Goal: Use online tool/utility: Utilize a website feature to perform a specific function

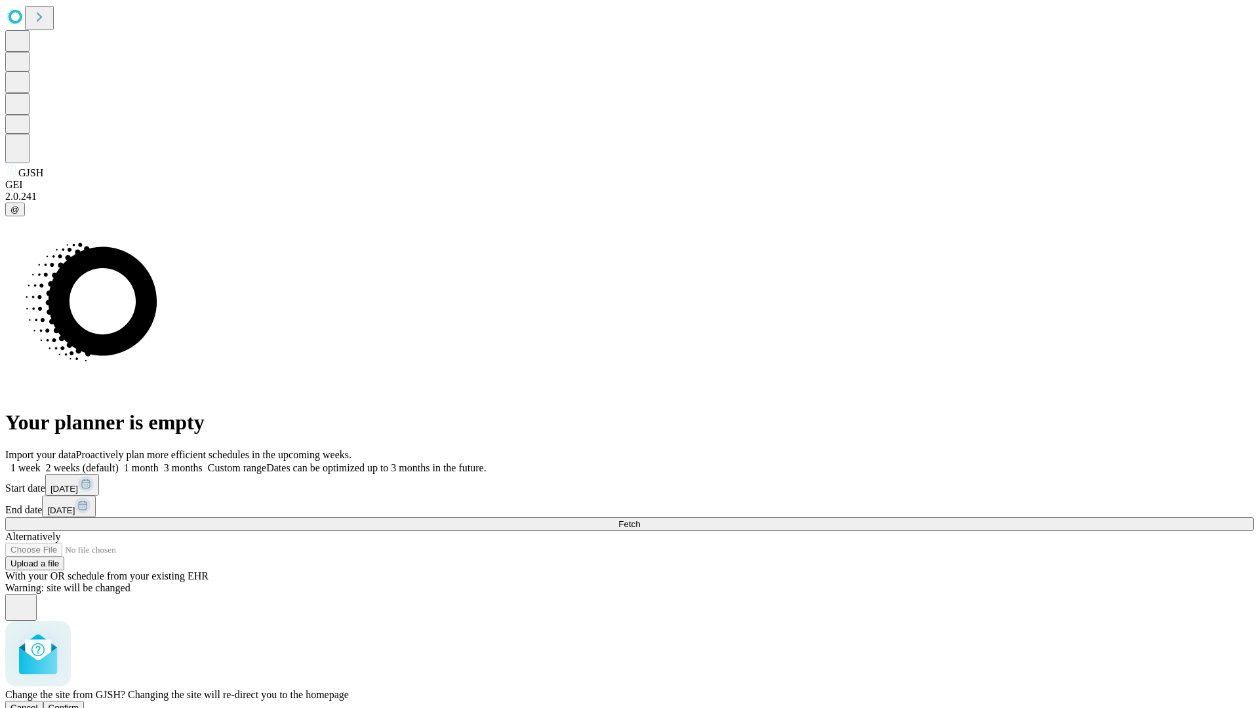
click at [79, 703] on span "Confirm" at bounding box center [64, 708] width 31 height 10
click at [119, 462] on label "2 weeks (default)" at bounding box center [80, 467] width 78 height 11
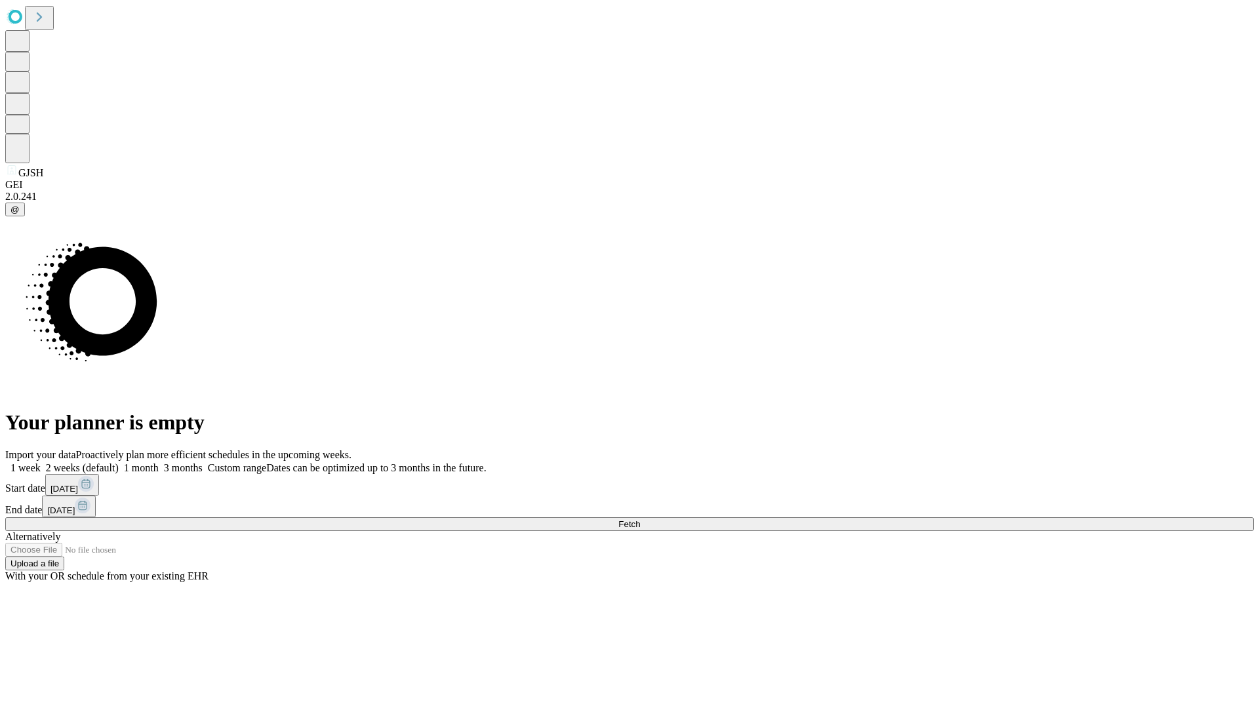
click at [640, 519] on span "Fetch" at bounding box center [630, 524] width 22 height 10
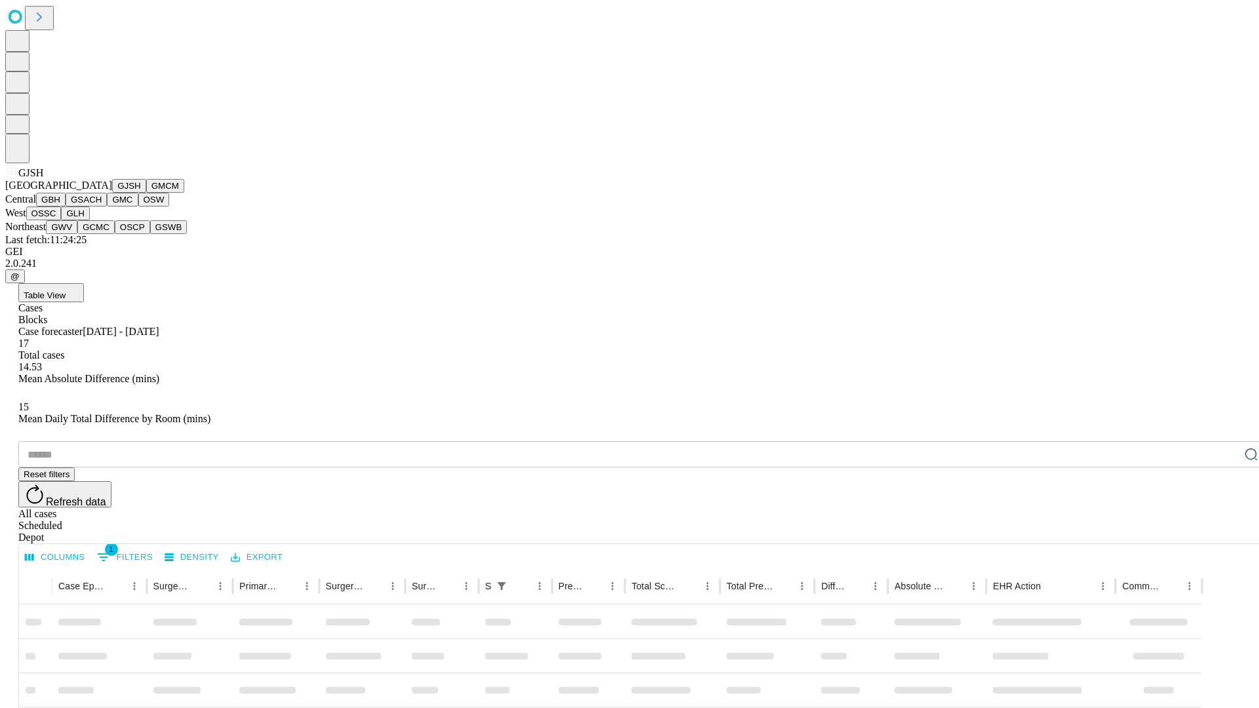
click at [146, 193] on button "GMCM" at bounding box center [165, 186] width 38 height 14
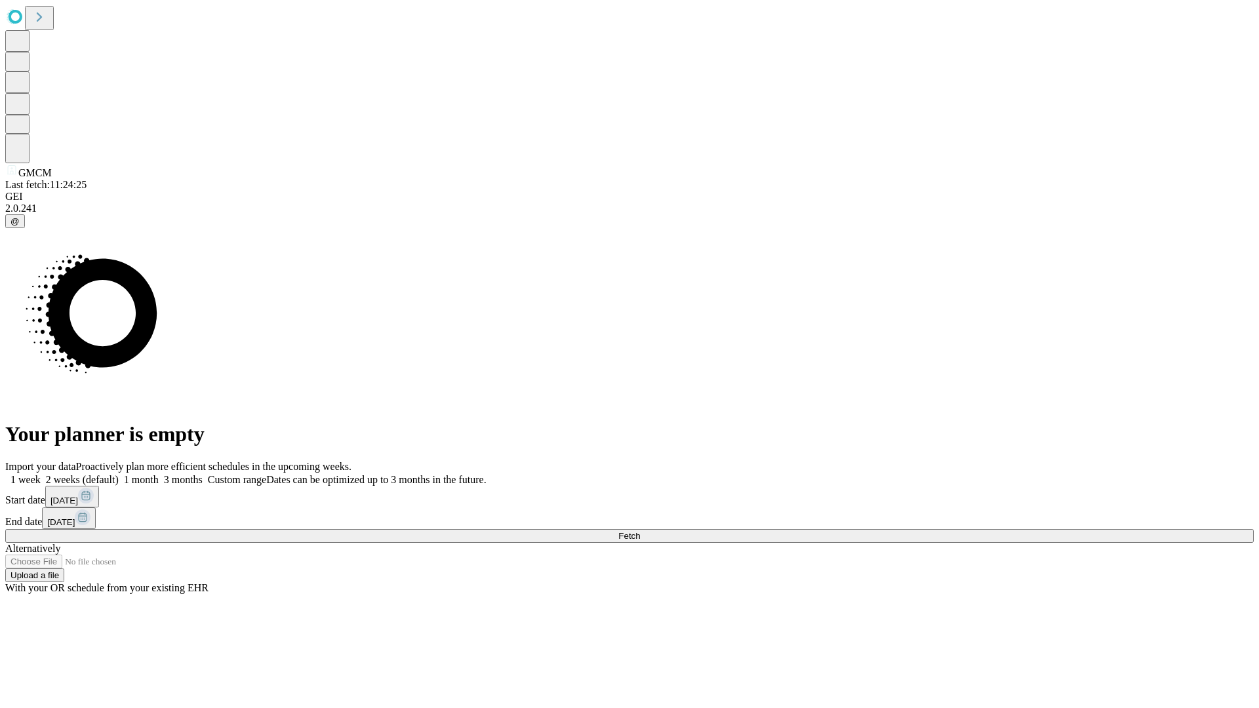
click at [119, 474] on label "2 weeks (default)" at bounding box center [80, 479] width 78 height 11
click at [640, 531] on span "Fetch" at bounding box center [630, 536] width 22 height 10
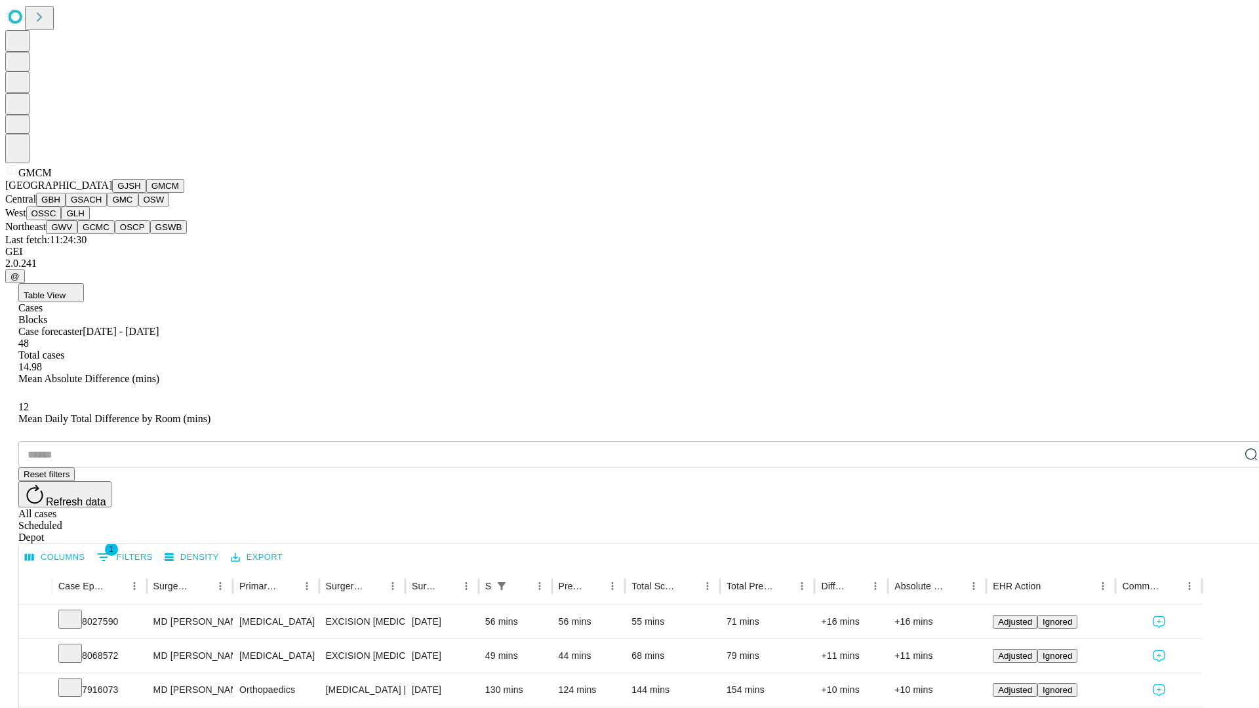
click at [66, 207] on button "GBH" at bounding box center [51, 200] width 30 height 14
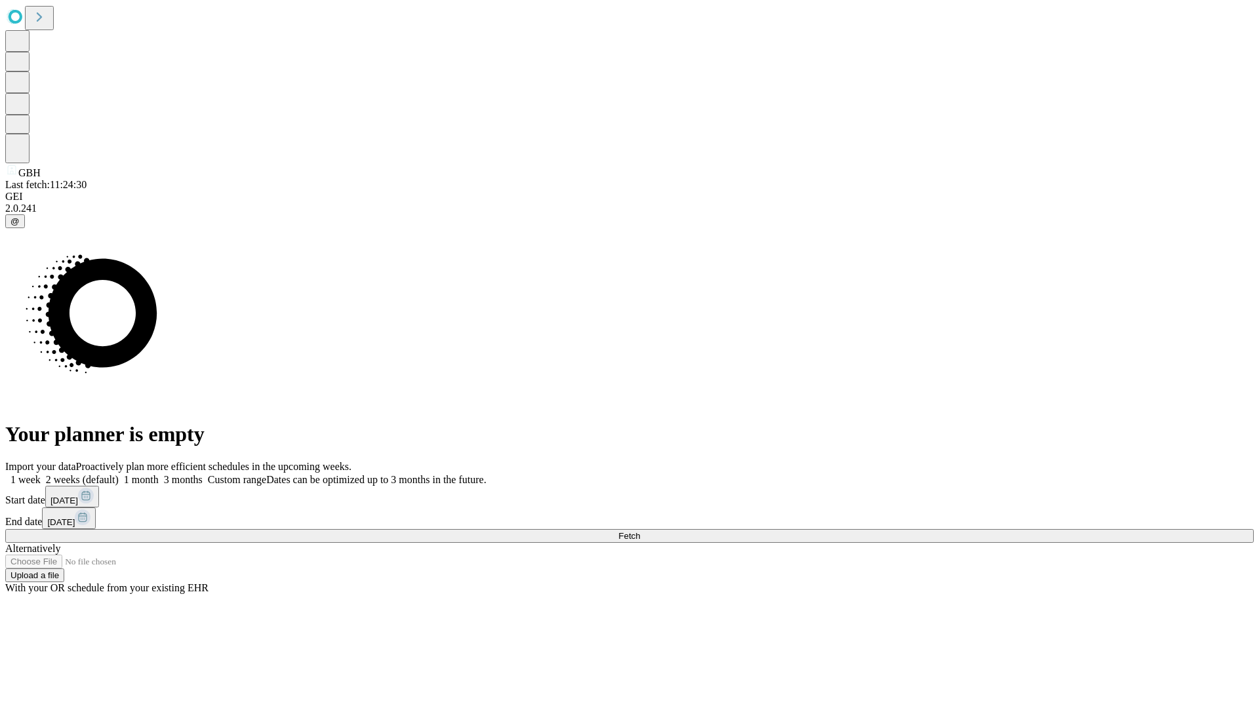
click at [119, 474] on label "2 weeks (default)" at bounding box center [80, 479] width 78 height 11
click at [640, 531] on span "Fetch" at bounding box center [630, 536] width 22 height 10
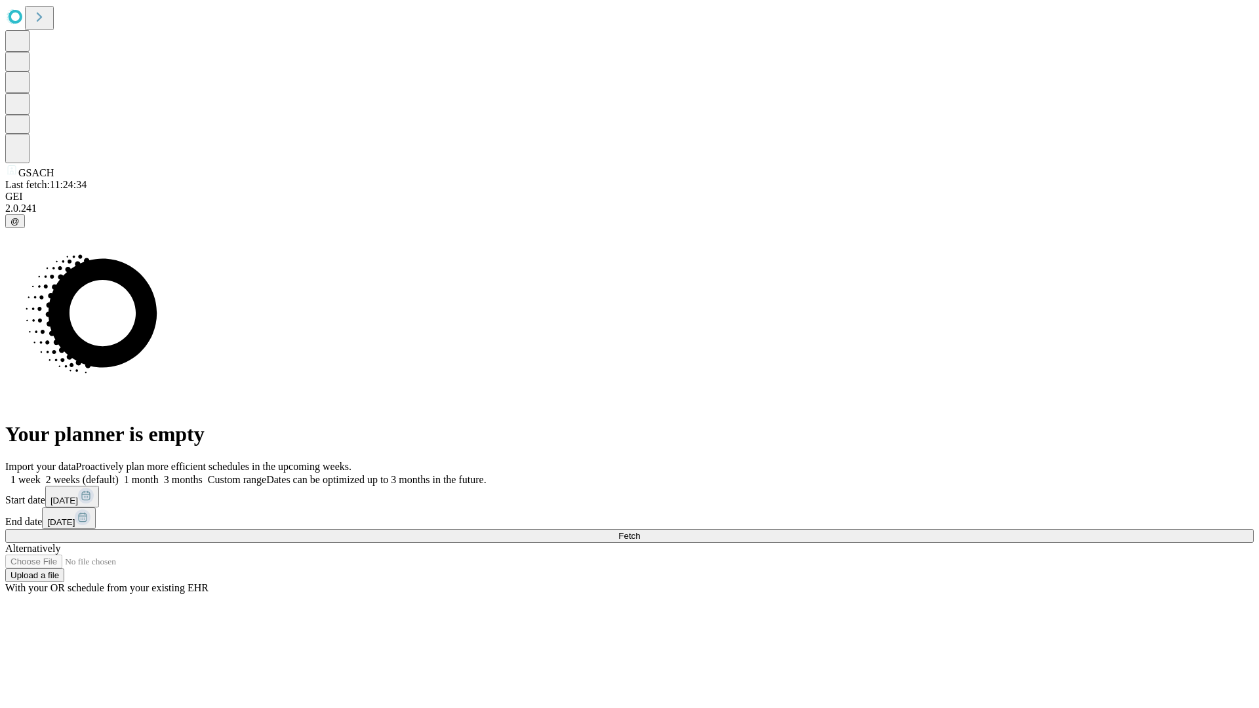
click at [640, 531] on span "Fetch" at bounding box center [630, 536] width 22 height 10
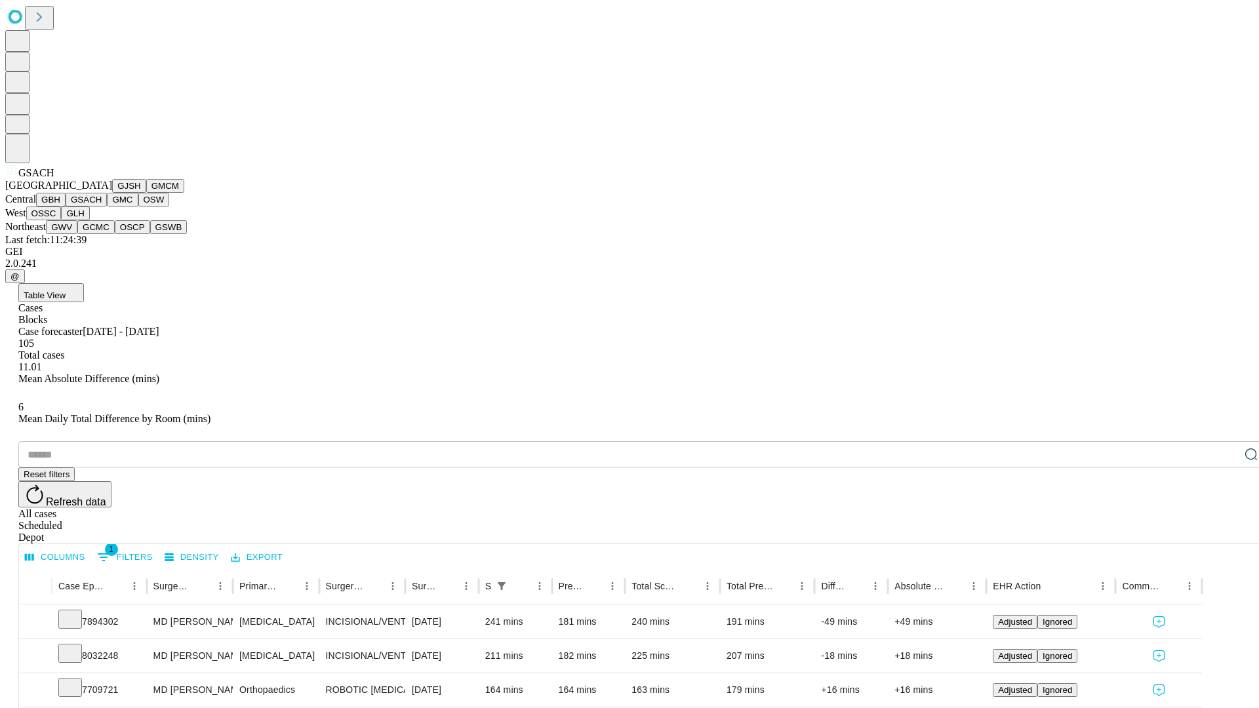
click at [107, 207] on button "GMC" at bounding box center [122, 200] width 31 height 14
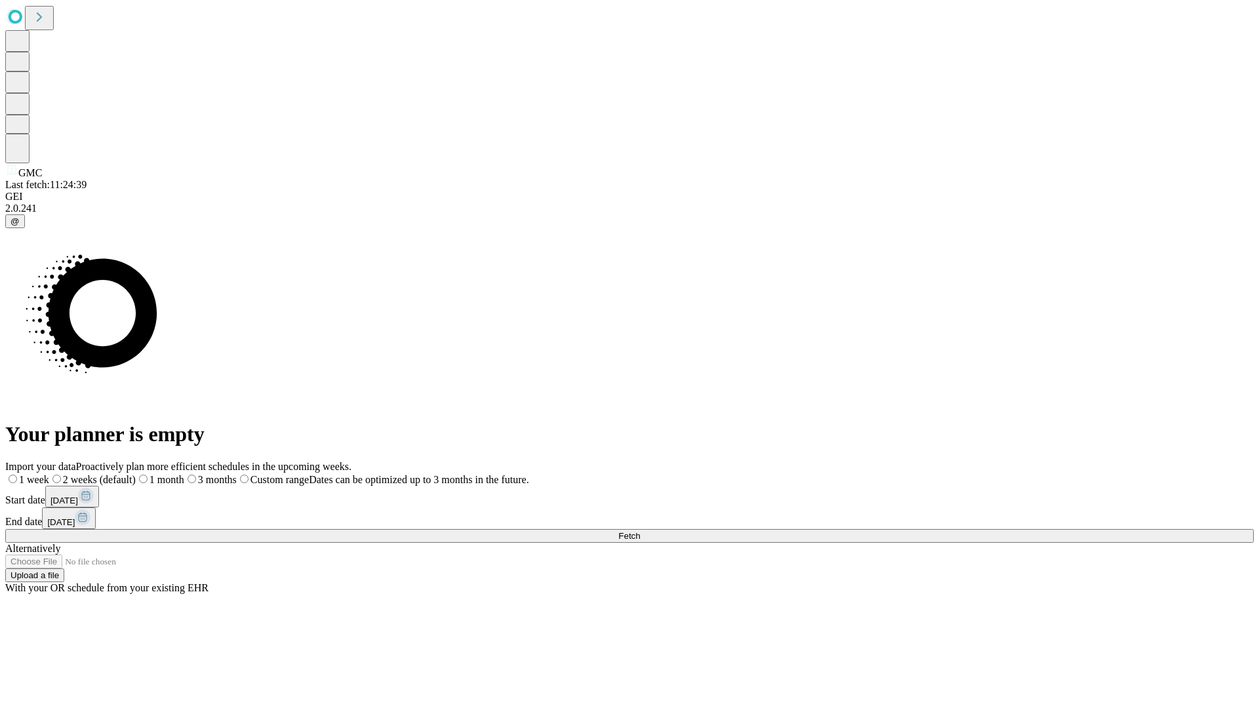
click at [136, 474] on label "2 weeks (default)" at bounding box center [92, 479] width 87 height 11
click at [640, 531] on span "Fetch" at bounding box center [630, 536] width 22 height 10
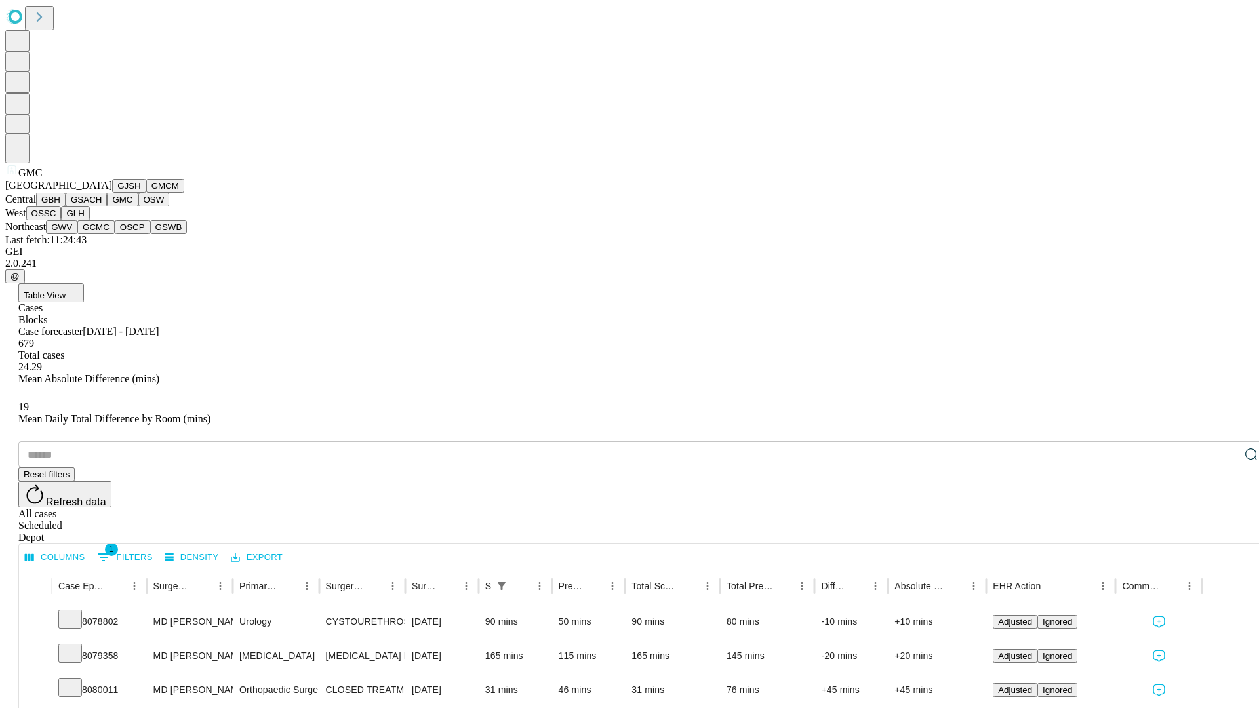
click at [138, 207] on button "OSW" at bounding box center [153, 200] width 31 height 14
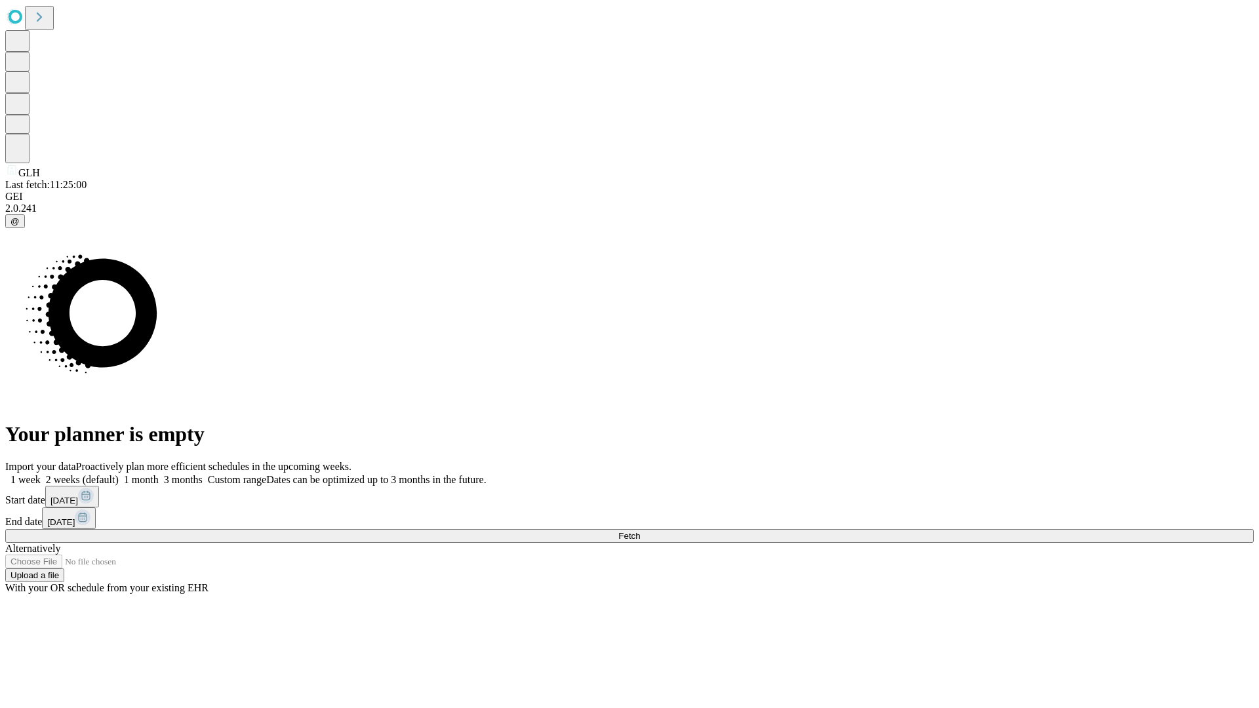
click at [119, 474] on label "2 weeks (default)" at bounding box center [80, 479] width 78 height 11
click at [640, 531] on span "Fetch" at bounding box center [630, 536] width 22 height 10
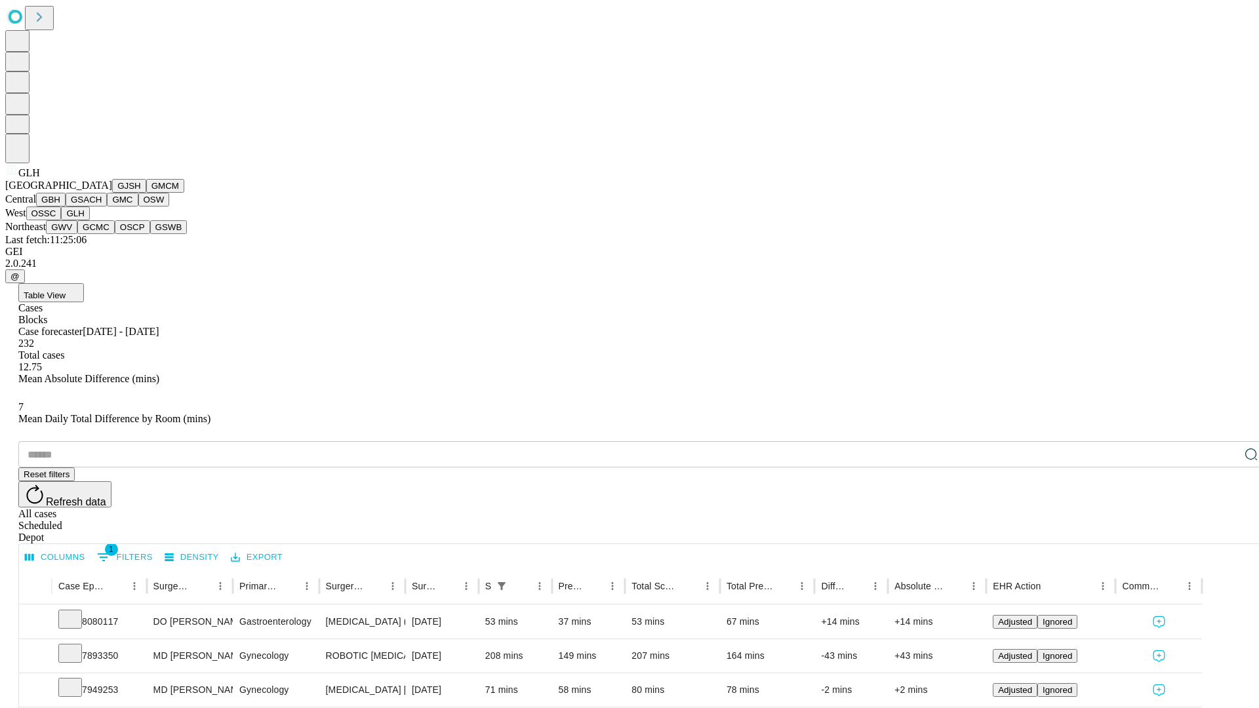
click at [77, 234] on button "GWV" at bounding box center [61, 227] width 31 height 14
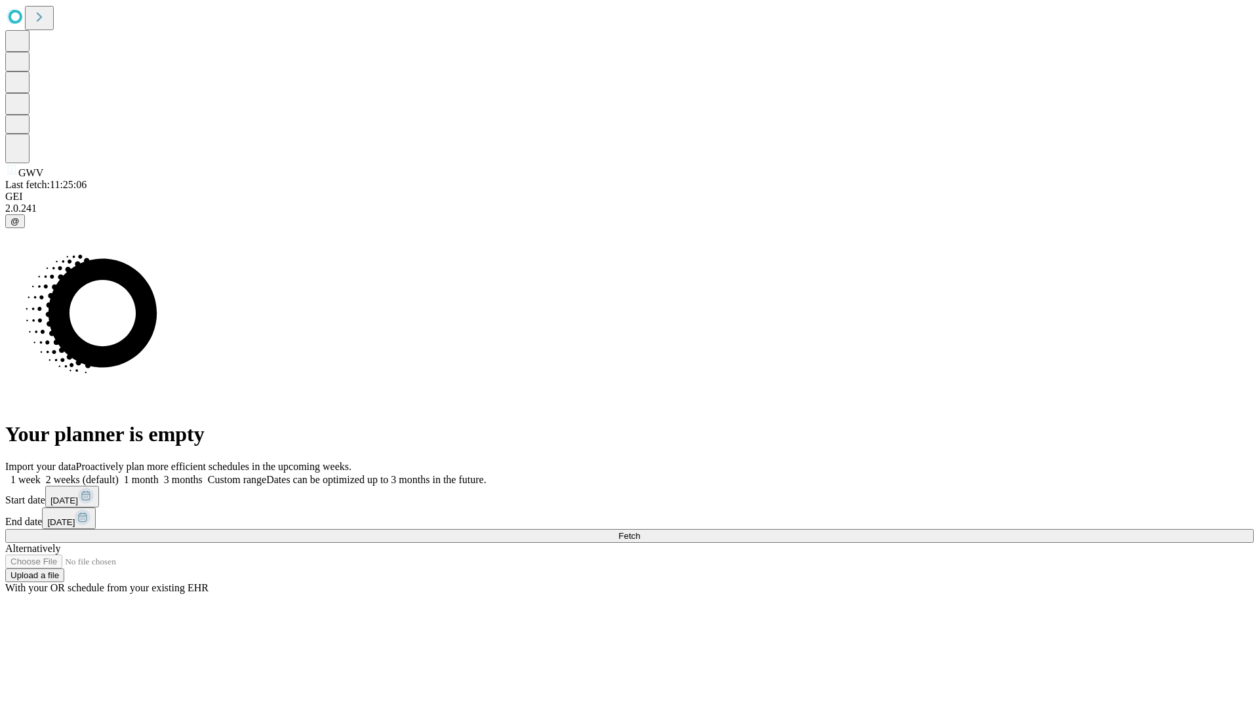
click at [119, 474] on label "2 weeks (default)" at bounding box center [80, 479] width 78 height 11
click at [640, 531] on span "Fetch" at bounding box center [630, 536] width 22 height 10
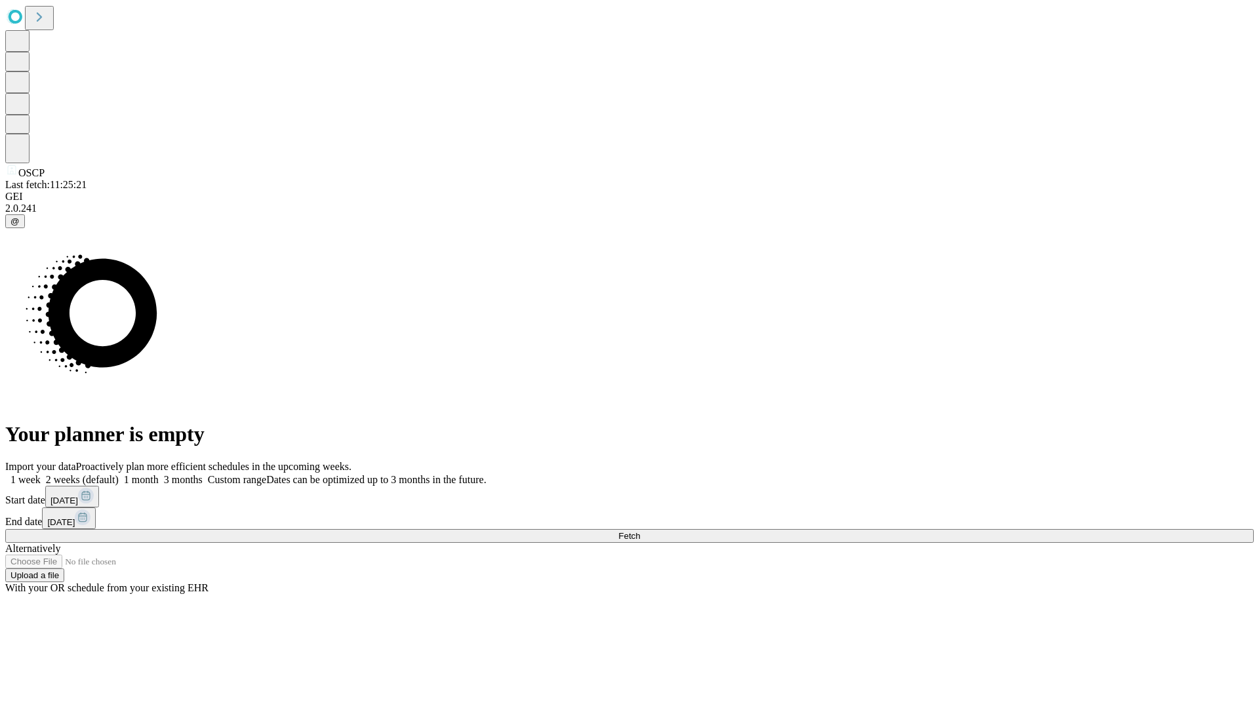
click at [640, 531] on span "Fetch" at bounding box center [630, 536] width 22 height 10
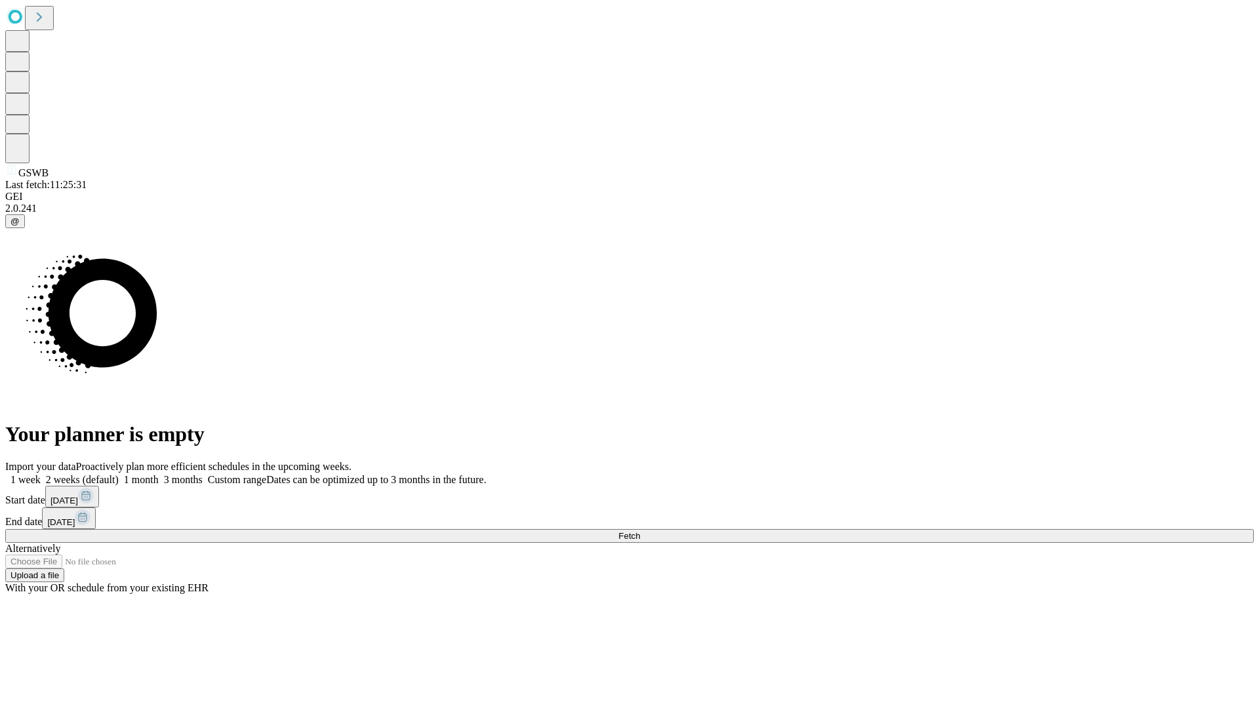
click at [119, 474] on label "2 weeks (default)" at bounding box center [80, 479] width 78 height 11
click at [640, 531] on span "Fetch" at bounding box center [630, 536] width 22 height 10
